Goal: Information Seeking & Learning: Learn about a topic

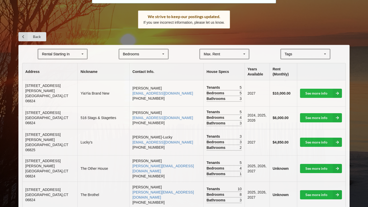
scroll to position [73, 0]
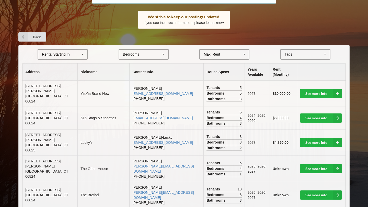
click at [44, 90] on span "[STREET_ADDRESS][PERSON_NAME]" at bounding box center [42, 88] width 35 height 9
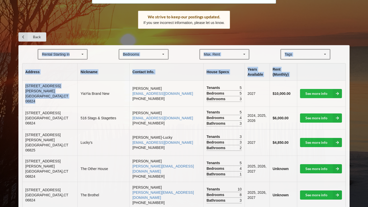
drag, startPoint x: 60, startPoint y: 96, endPoint x: 20, endPoint y: 90, distance: 40.8
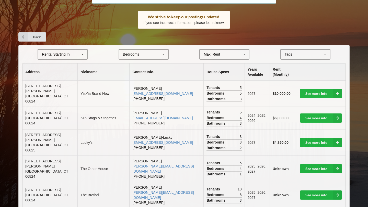
click at [51, 98] on td "12 Sandy Way Fairfield , CT 06824" at bounding box center [49, 94] width 55 height 26
drag, startPoint x: 61, startPoint y: 94, endPoint x: 24, endPoint y: 89, distance: 37.4
click at [24, 89] on td "12 Sandy Way Fairfield , CT 06824" at bounding box center [49, 94] width 55 height 26
copy td "12 Sandy Way Fairfield , CT 06824"
click at [145, 123] on td "Norma Jean njnycash@gmail.com (203) 395-6671" at bounding box center [166, 118] width 74 height 23
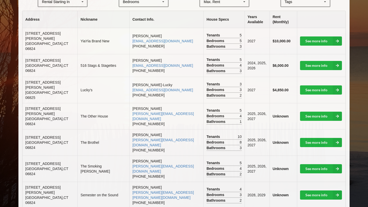
scroll to position [120, 0]
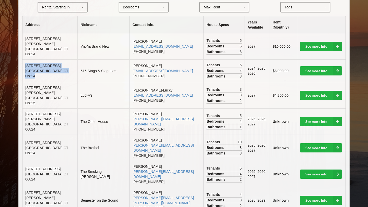
drag, startPoint x: 60, startPoint y: 69, endPoint x: 25, endPoint y: 65, distance: 35.7
click at [25, 65] on td "516 Oldfield Road Fairfield , CT 06824" at bounding box center [49, 71] width 55 height 23
copy td "516 Oldfield Road Fairfield , CT 06824"
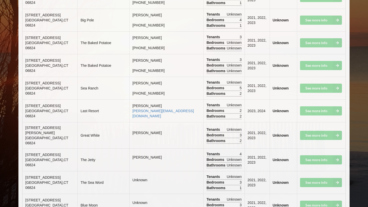
scroll to position [3098, 0]
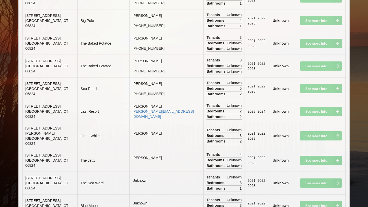
drag, startPoint x: 60, startPoint y: 190, endPoint x: 22, endPoint y: 180, distance: 39.1
copy td "1197 Fairfield Beach Road Fairfield , CT 06824"
drag, startPoint x: 59, startPoint y: 170, endPoint x: 23, endPoint y: 155, distance: 39.3
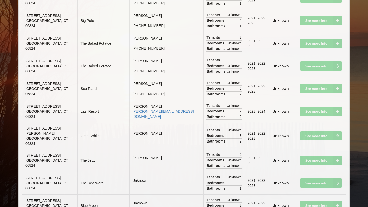
copy td "934 Fairfield Beach Road Fairfield , CT 06824"
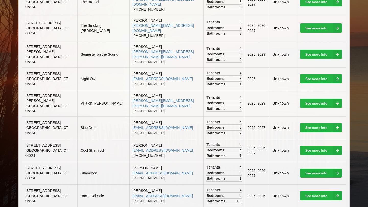
scroll to position [271, 0]
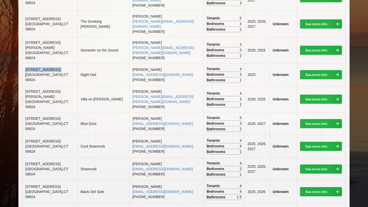
drag, startPoint x: 65, startPoint y: 51, endPoint x: 26, endPoint y: 55, distance: 38.5
click at [26, 63] on td "627 Fairfield Beach Rd Fairfield , CT 06824" at bounding box center [49, 74] width 55 height 23
drag, startPoint x: 61, startPoint y: 55, endPoint x: 26, endPoint y: 53, distance: 34.5
click at [26, 63] on td "627 Fairfield Beach Rd Fairfield , CT 06824" at bounding box center [49, 74] width 55 height 23
copy td "627 Fairfield Beach Rd Fairfield , CT 06824"
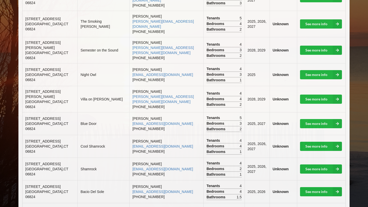
click at [60, 112] on td "172 College Place Fairfield , CT 06824" at bounding box center [49, 123] width 55 height 23
drag, startPoint x: 43, startPoint y: 121, endPoint x: 24, endPoint y: 116, distance: 19.6
click at [24, 135] on td "2142 Fairfield Beach Road Fairfield , CT 06824" at bounding box center [49, 146] width 55 height 23
copy span "[STREET_ADDRESS]"
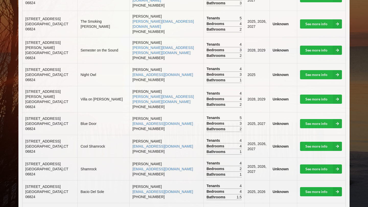
click at [98, 158] on td "Shamrock" at bounding box center [103, 169] width 52 height 23
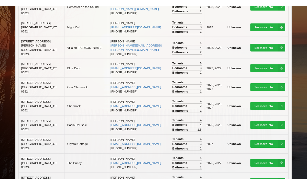
scroll to position [319, 0]
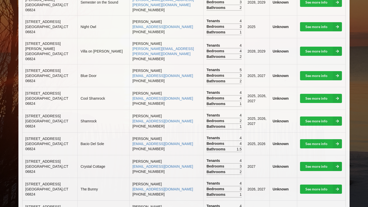
click at [57, 110] on td "2144 Fairfield Beach Road Fairfield , CT 06824" at bounding box center [49, 121] width 55 height 23
drag, startPoint x: 57, startPoint y: 122, endPoint x: 24, endPoint y: 113, distance: 34.1
click at [24, 133] on td "[STREET_ADDRESS]" at bounding box center [49, 144] width 55 height 23
copy td "[STREET_ADDRESS]"
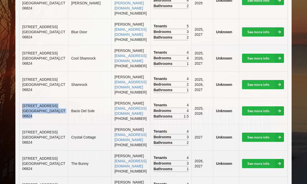
scroll to position [476, 0]
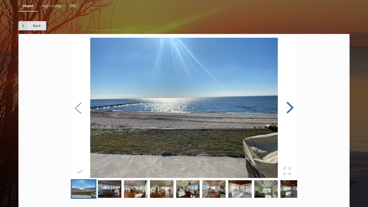
click at [288, 105] on button "Next Slide" at bounding box center [290, 108] width 14 height 46
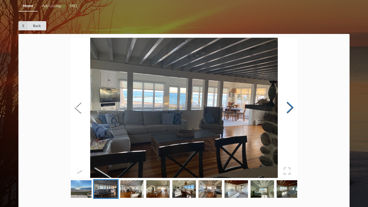
click at [289, 105] on button "Next Slide" at bounding box center [290, 108] width 14 height 46
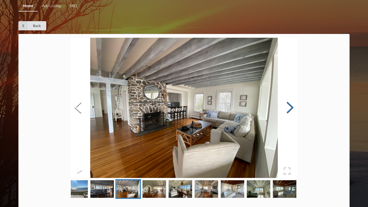
click at [290, 106] on button "Next Slide" at bounding box center [290, 108] width 14 height 46
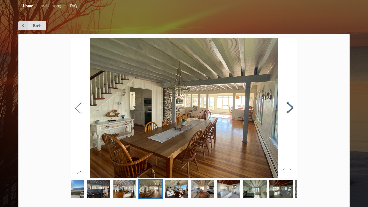
click at [290, 106] on button "Next Slide" at bounding box center [290, 108] width 14 height 46
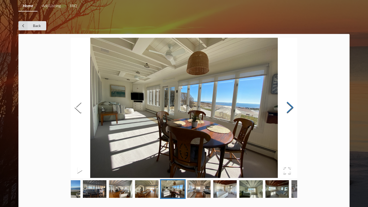
click at [290, 106] on button "Next Slide" at bounding box center [290, 108] width 14 height 46
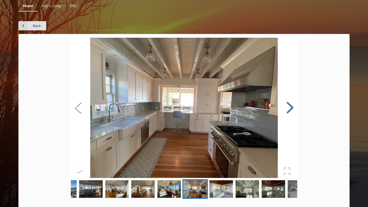
click at [290, 106] on button "Next Slide" at bounding box center [290, 108] width 14 height 46
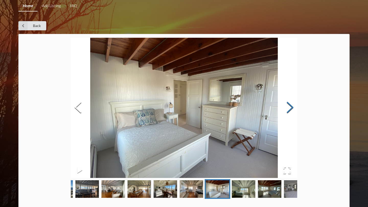
click at [290, 106] on button "Next Slide" at bounding box center [290, 108] width 14 height 46
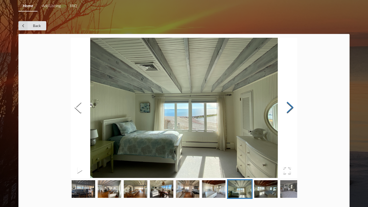
click at [290, 106] on button "Next Slide" at bounding box center [290, 108] width 14 height 46
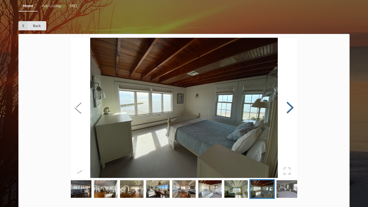
click at [290, 106] on button "Next Slide" at bounding box center [290, 108] width 14 height 46
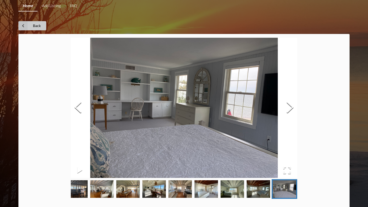
click at [24, 24] on icon at bounding box center [22, 25] width 9 height 9
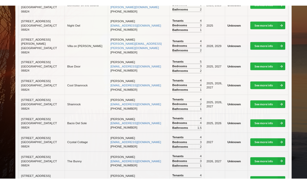
scroll to position [327, 0]
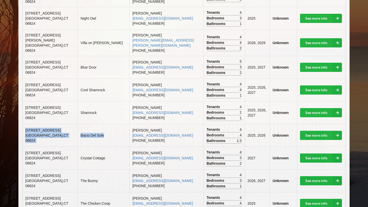
drag, startPoint x: 96, startPoint y: 111, endPoint x: 67, endPoint y: 110, distance: 28.9
click at [67, 124] on tr "[STREET_ADDRESS] [GEOGRAPHIC_DATA] [PERSON_NAME] [EMAIL_ADDRESS][DOMAIN_NAME] […" at bounding box center [183, 135] width 323 height 23
copy tr "[STREET_ADDRESS] [GEOGRAPHIC_DATA]"
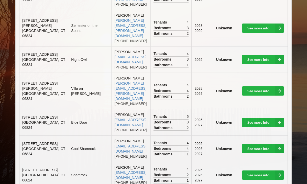
drag, startPoint x: 37, startPoint y: 168, endPoint x: 20, endPoint y: 151, distance: 23.5
copy td "[STREET_ADDRESS]"
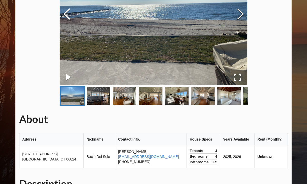
scroll to position [64, 0]
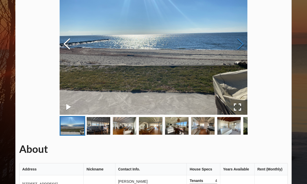
click at [240, 49] on button "Next Slide" at bounding box center [240, 44] width 14 height 46
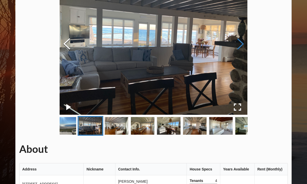
click at [240, 49] on button "Next Slide" at bounding box center [240, 44] width 14 height 46
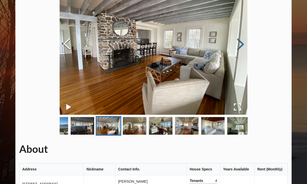
click at [240, 49] on button "Next Slide" at bounding box center [240, 44] width 14 height 46
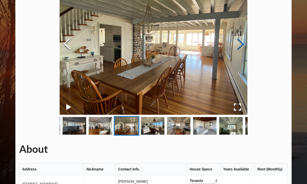
click at [240, 49] on button "Next Slide" at bounding box center [240, 44] width 14 height 46
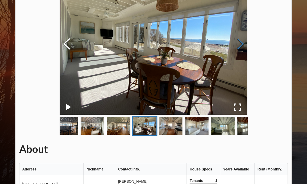
click at [240, 49] on button "Next Slide" at bounding box center [240, 44] width 14 height 46
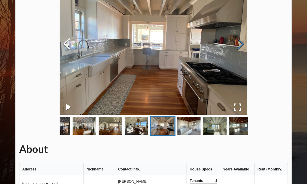
click at [240, 49] on button "Next Slide" at bounding box center [240, 44] width 14 height 46
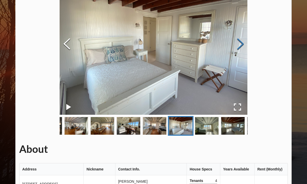
click at [240, 49] on button "Next Slide" at bounding box center [240, 44] width 14 height 46
